Goal: Navigation & Orientation: Find specific page/section

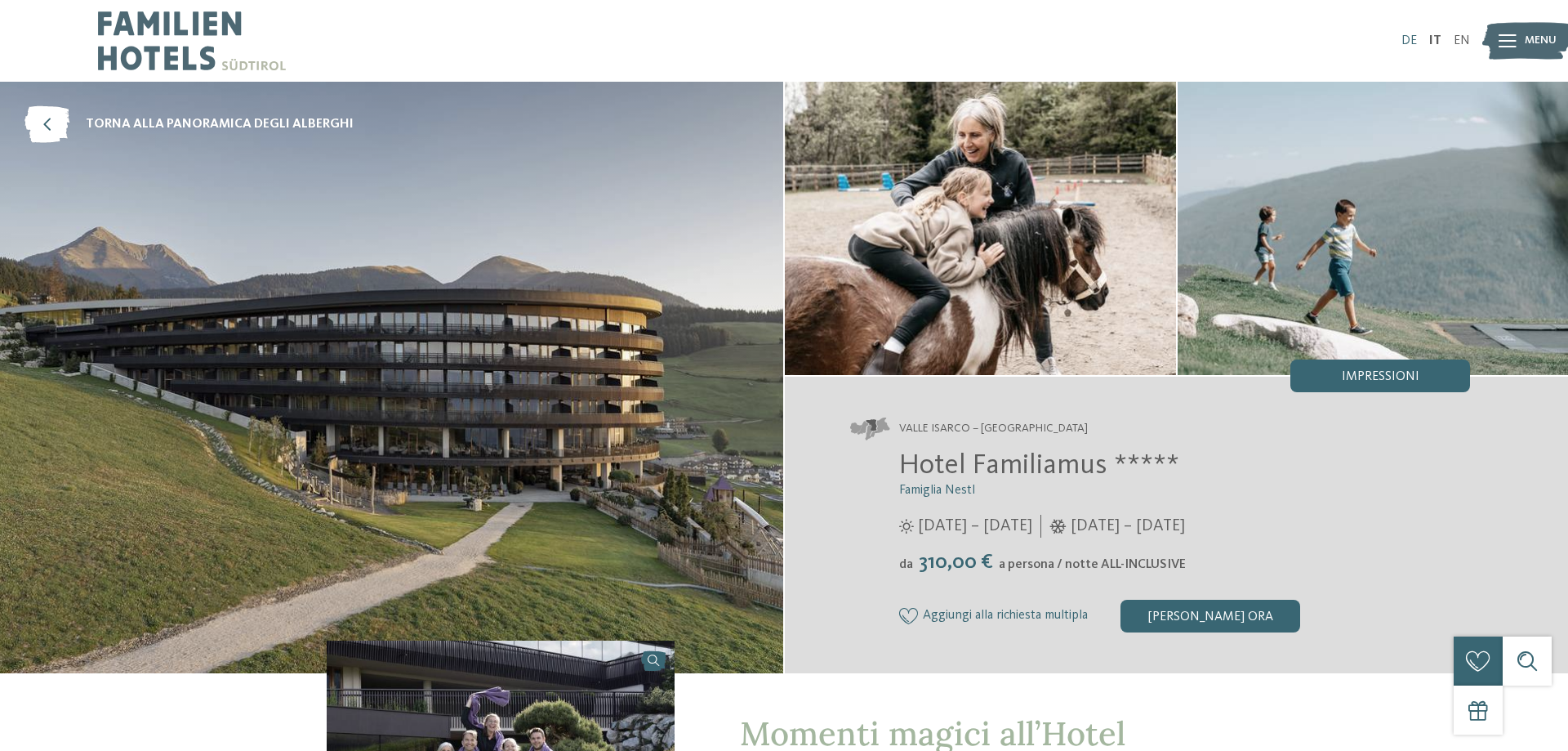
click at [1411, 34] on link "DE" at bounding box center [1409, 41] width 15 height 13
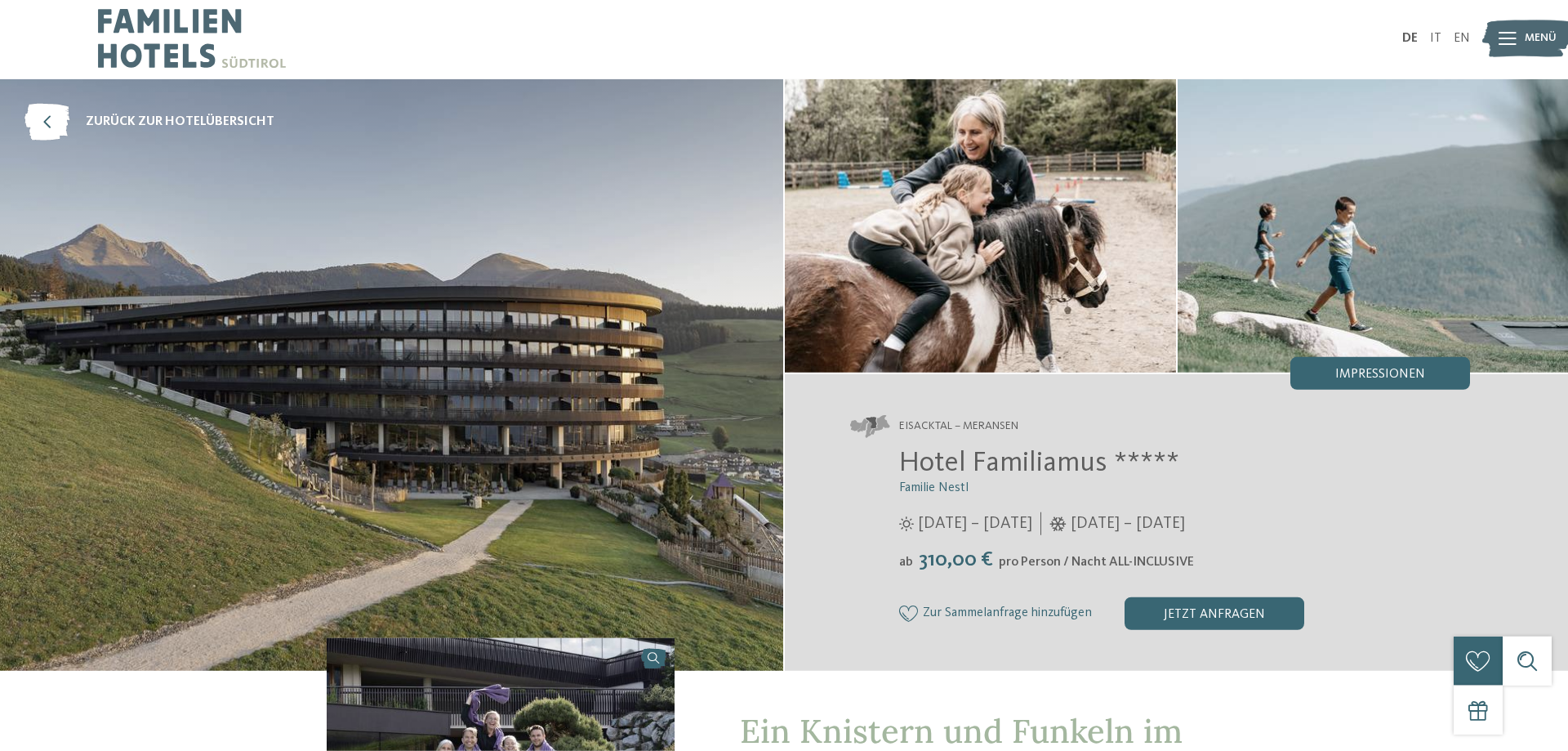
scroll to position [500, 0]
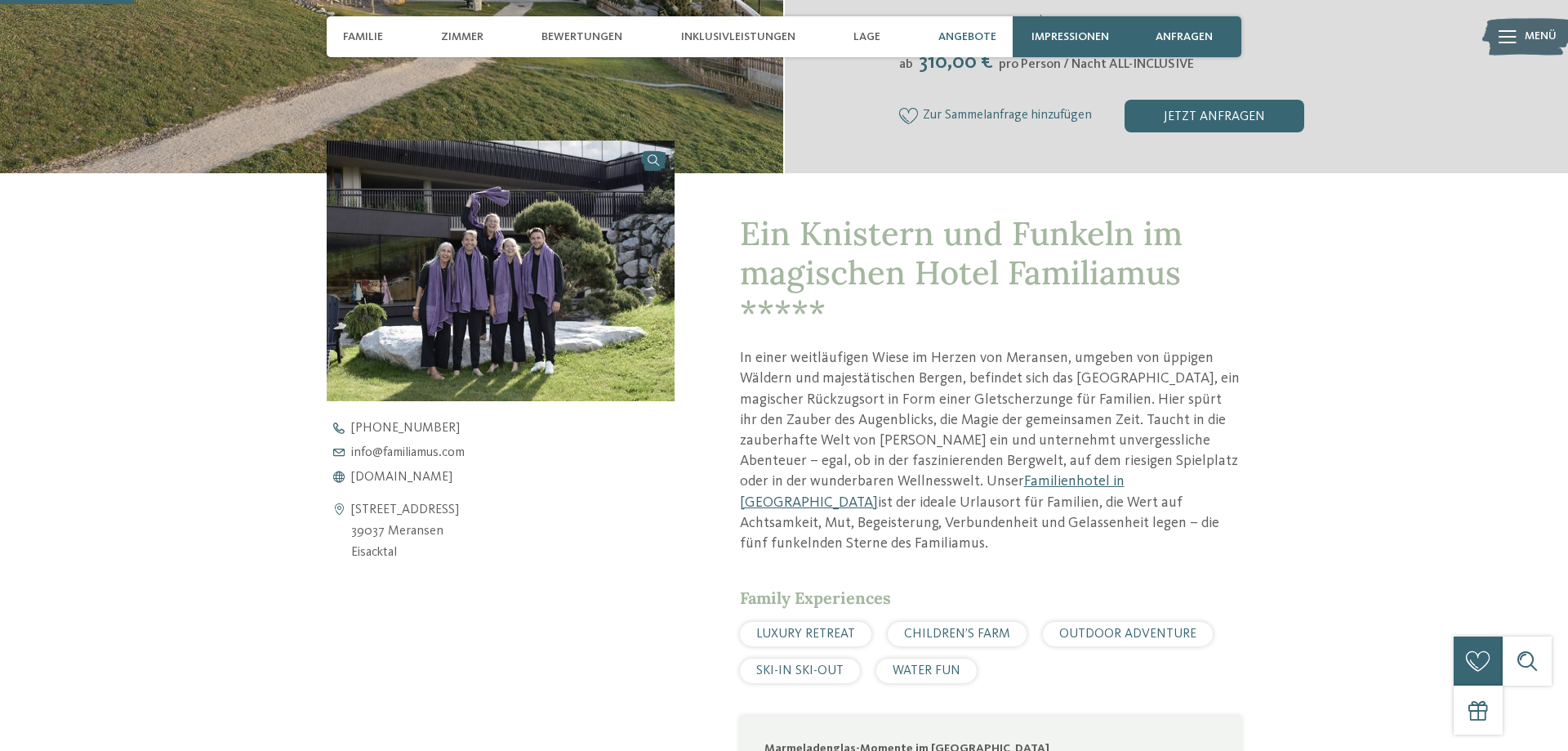
click at [944, 40] on span "Angebote" at bounding box center [967, 36] width 58 height 14
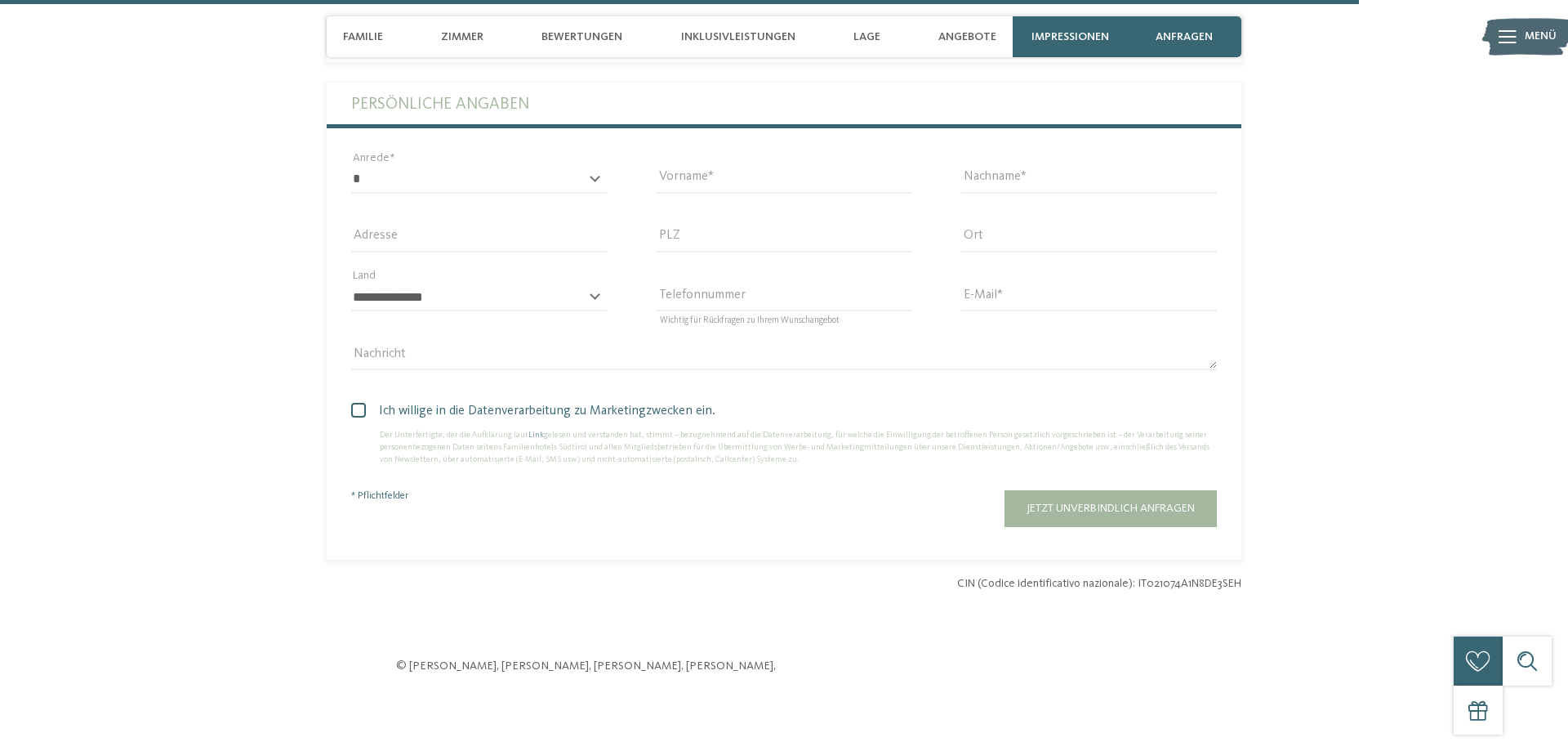
scroll to position [5583, 0]
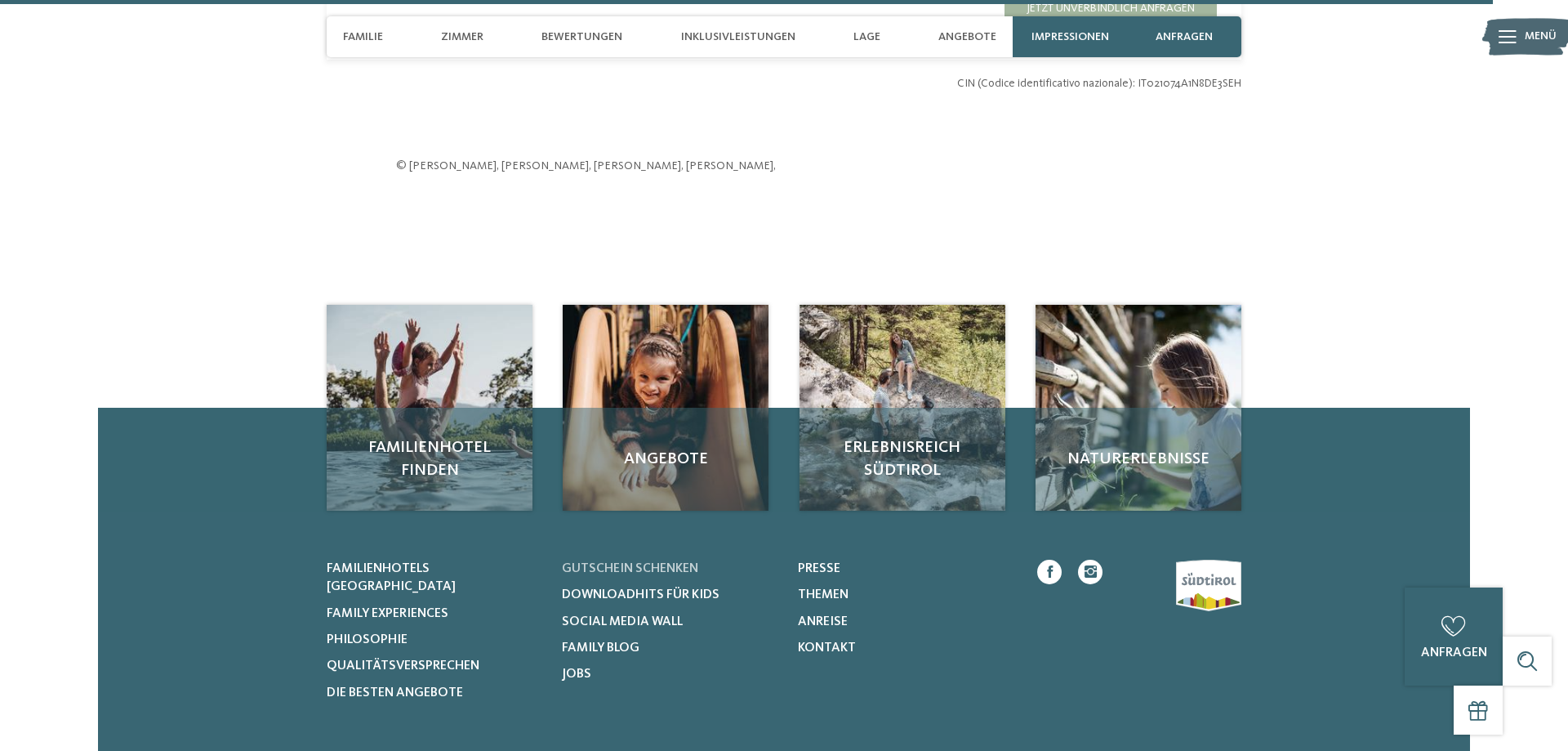
click at [631, 575] on span "Gutschein schenken" at bounding box center [629, 568] width 137 height 13
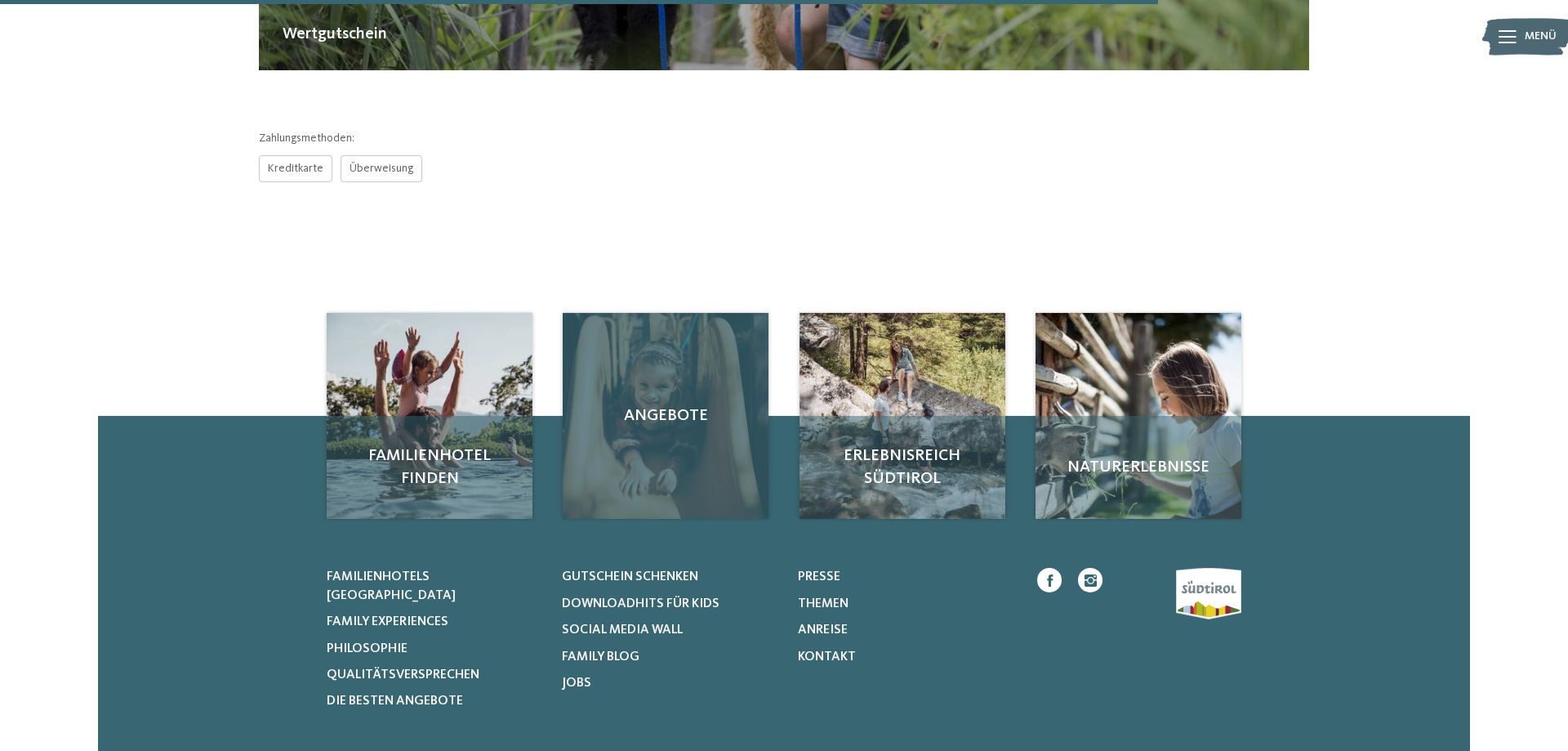
scroll to position [833, 0]
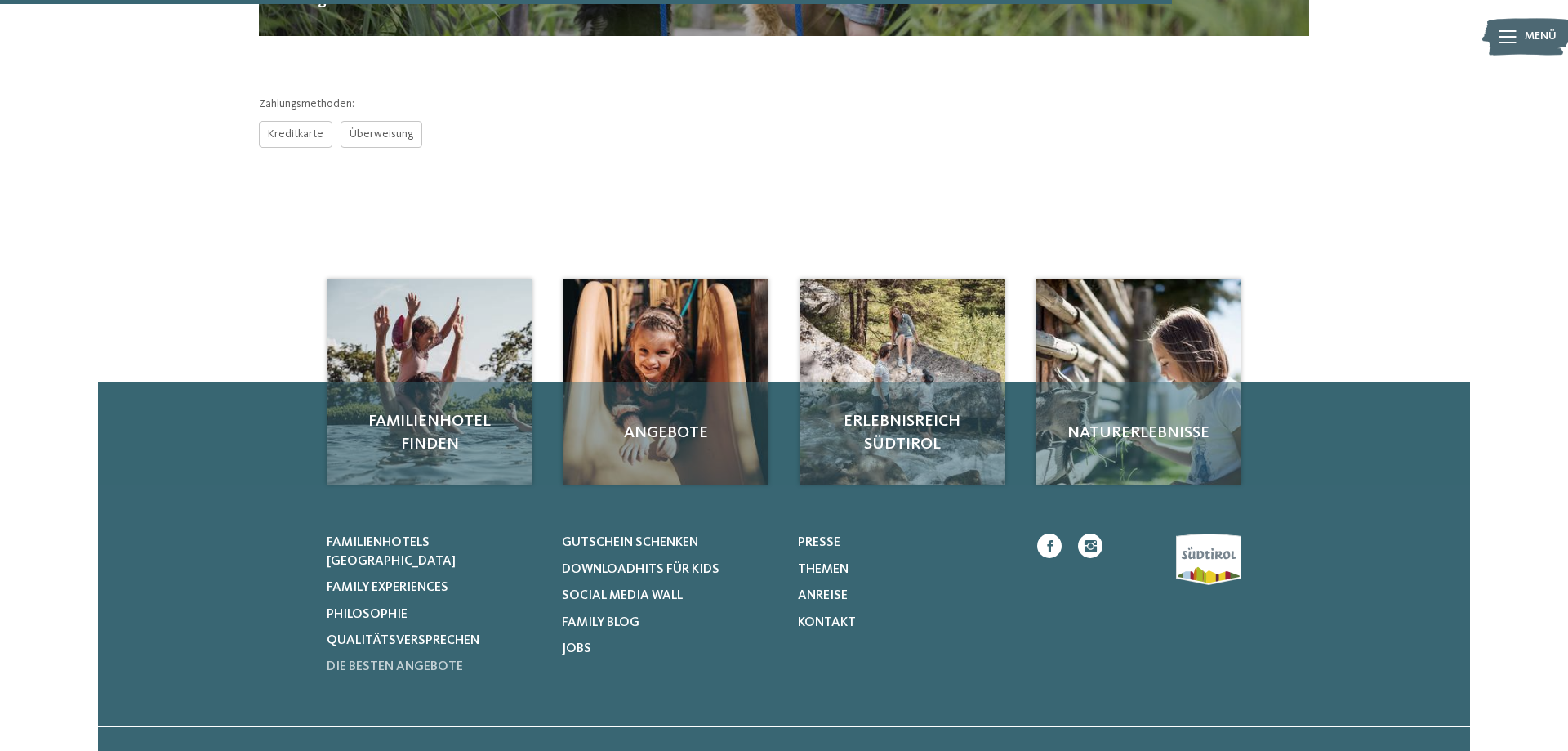
click at [436, 660] on span "Die besten Angebote" at bounding box center [395, 667] width 137 height 13
